Goal: Find specific page/section: Find specific page/section

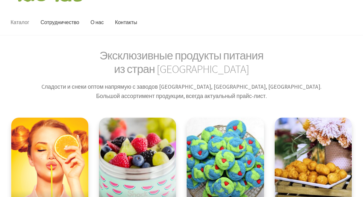
scroll to position [1, 0]
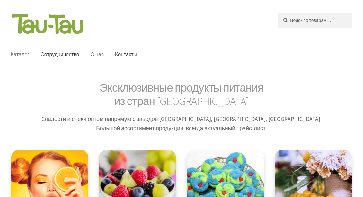
click at [103, 55] on link "О нас" at bounding box center [96, 54] width 23 height 25
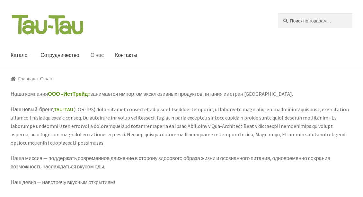
click at [96, 20] on link at bounding box center [137, 24] width 253 height 22
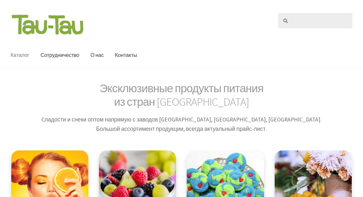
click at [320, 19] on input "Искать:" at bounding box center [315, 20] width 74 height 15
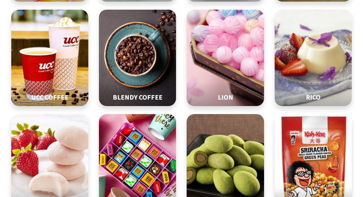
scroll to position [140, 0]
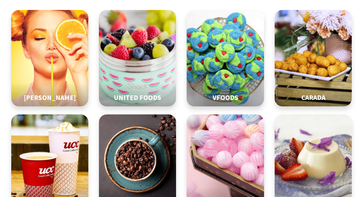
type input "Марьяна"
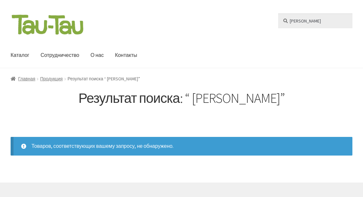
click at [278, 13] on input "[PERSON_NAME]" at bounding box center [315, 20] width 74 height 15
